Goal: Information Seeking & Learning: Learn about a topic

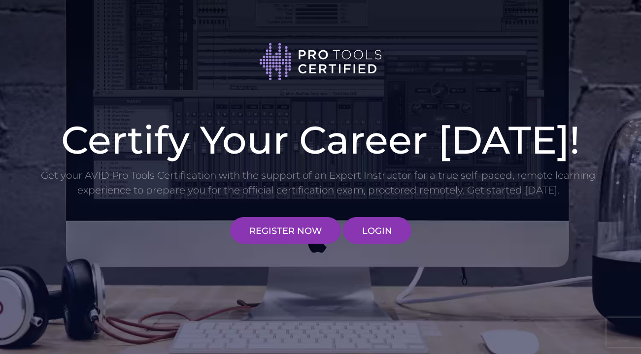
click at [380, 211] on div "Certify Your Career [DATE]! Get your AVID Pro Tools Certification with the supp…" at bounding box center [321, 180] width 577 height 128
click at [380, 221] on link "LOGIN" at bounding box center [377, 230] width 68 height 27
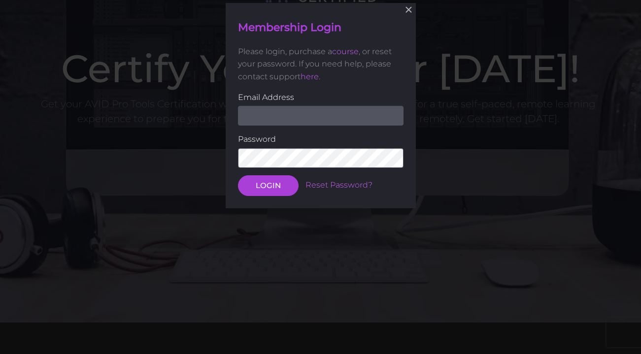
scroll to position [72, 0]
click at [361, 107] on input "email" at bounding box center [321, 115] width 166 height 20
type input "mattiasreshagen@outlook.com"
click at [238, 175] on button "LOGIN" at bounding box center [268, 185] width 61 height 21
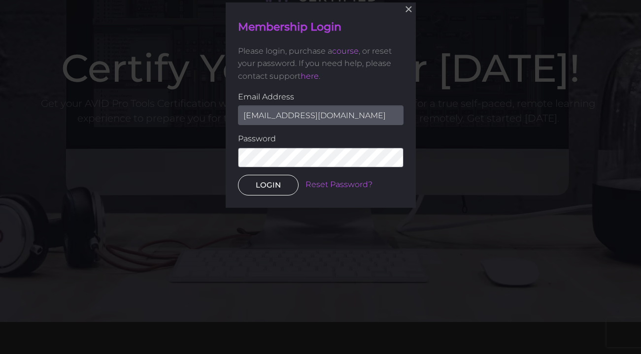
click at [260, 195] on button "LOGIN" at bounding box center [268, 185] width 61 height 21
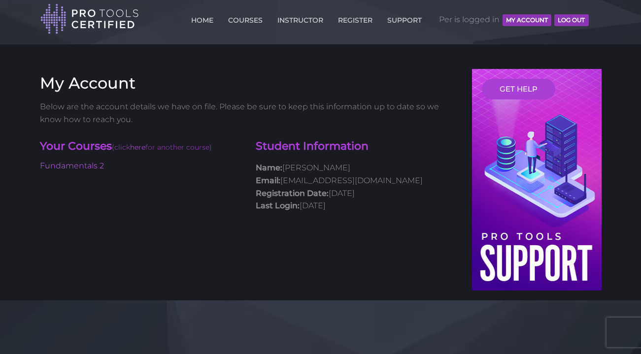
scroll to position [7, 0]
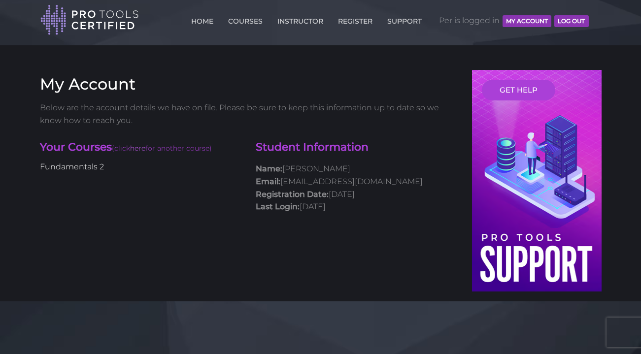
click at [102, 169] on link "Fundamentals 2" at bounding box center [72, 166] width 64 height 9
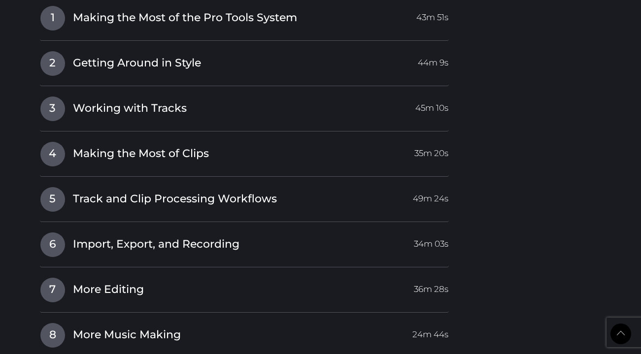
scroll to position [1310, 0]
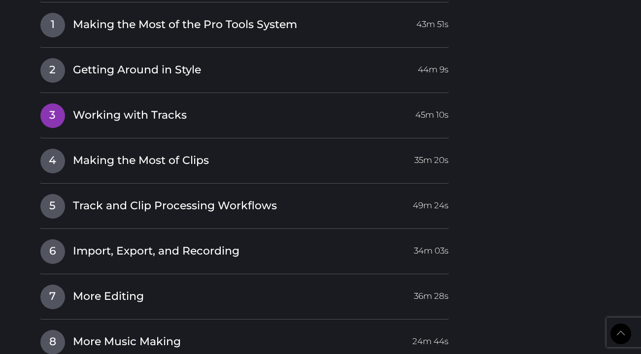
click at [164, 120] on span "Working with Tracks" at bounding box center [130, 115] width 114 height 15
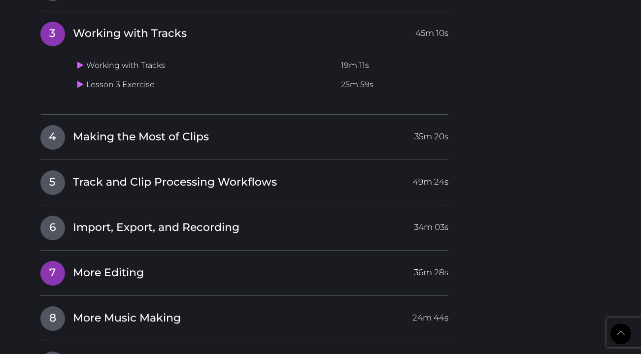
scroll to position [1176, 0]
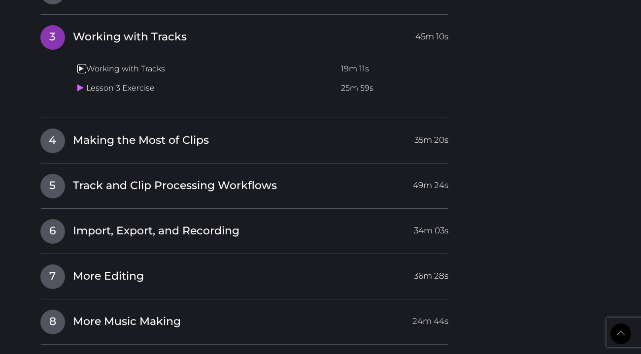
click at [79, 69] on icon at bounding box center [80, 69] width 6 height 8
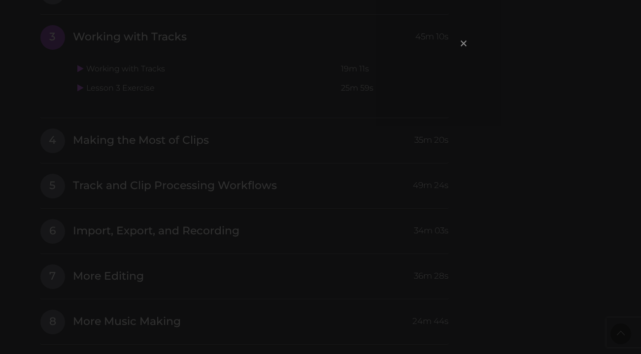
click at [462, 41] on span "×" at bounding box center [464, 43] width 10 height 21
